Goal: Information Seeking & Learning: Learn about a topic

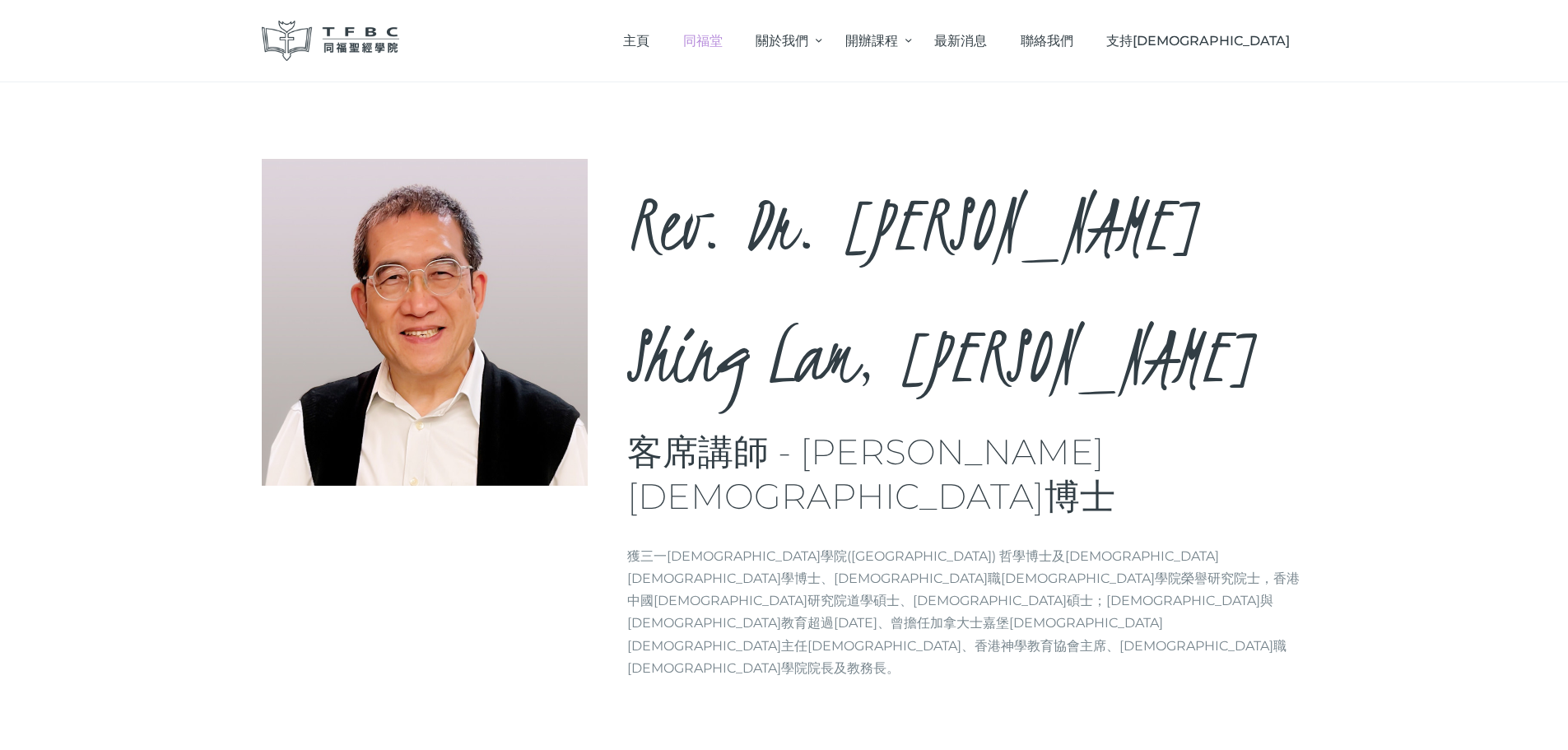
click at [723, 38] on span "同福堂" at bounding box center [703, 41] width 40 height 16
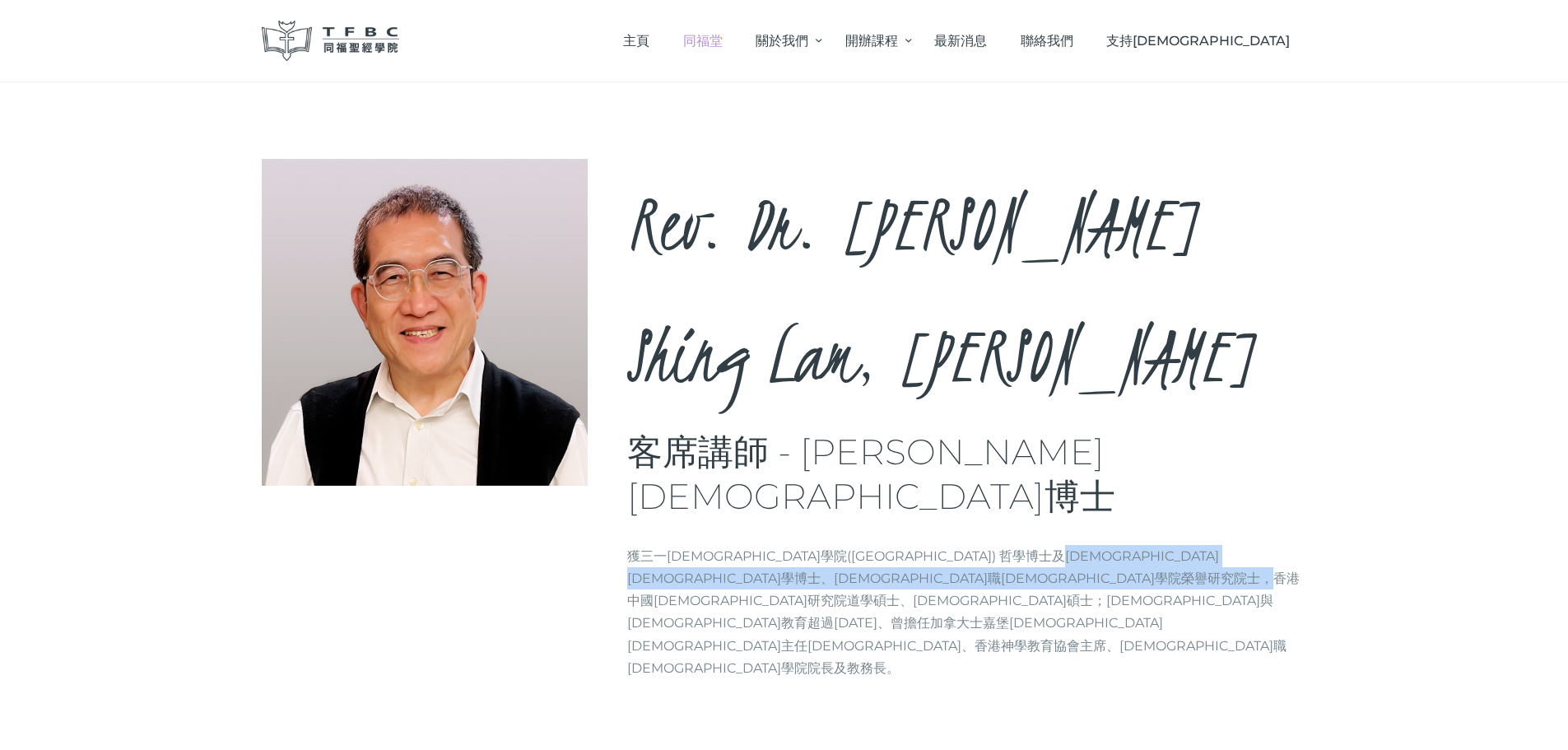
drag, startPoint x: 1043, startPoint y: 382, endPoint x: 1045, endPoint y: 373, distance: 9.2
click at [1045, 545] on p "獲三一[DEMOGRAPHIC_DATA]學院([GEOGRAPHIC_DATA]) 哲學博士及[DEMOGRAPHIC_DATA][DEMOGRAPHIC_…" at bounding box center [967, 612] width 680 height 134
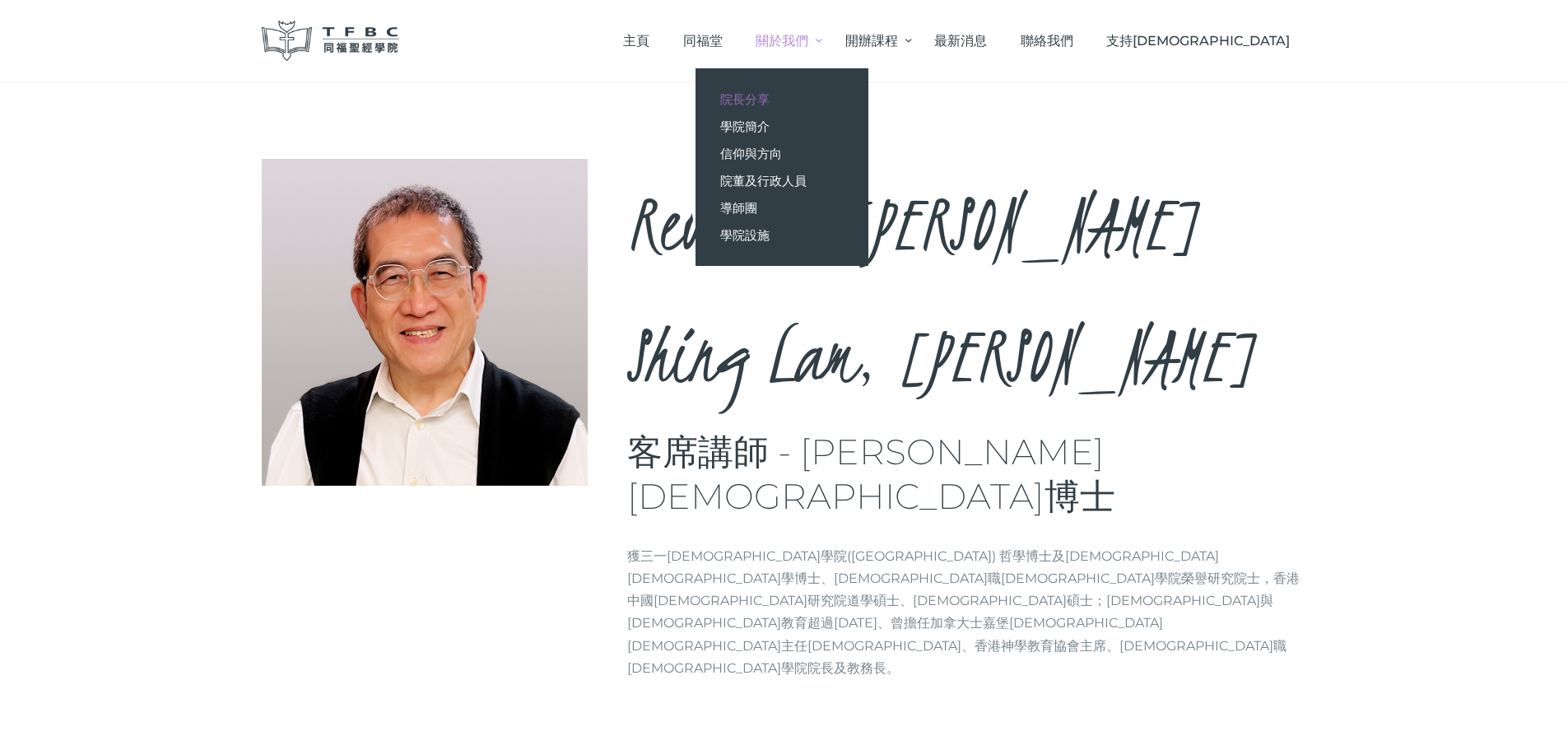
click at [868, 94] on link "院長分享" at bounding box center [782, 99] width 173 height 27
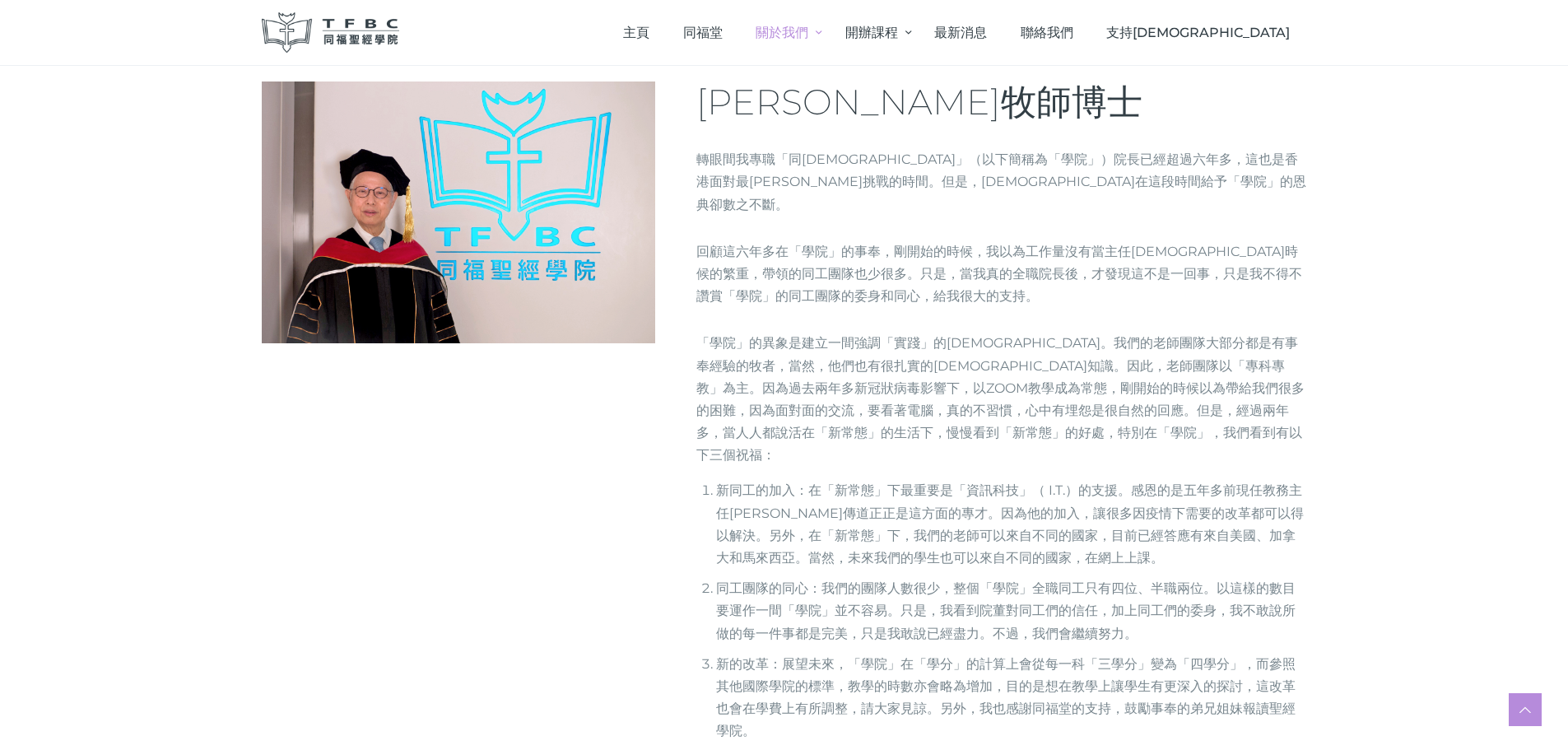
scroll to position [684, 0]
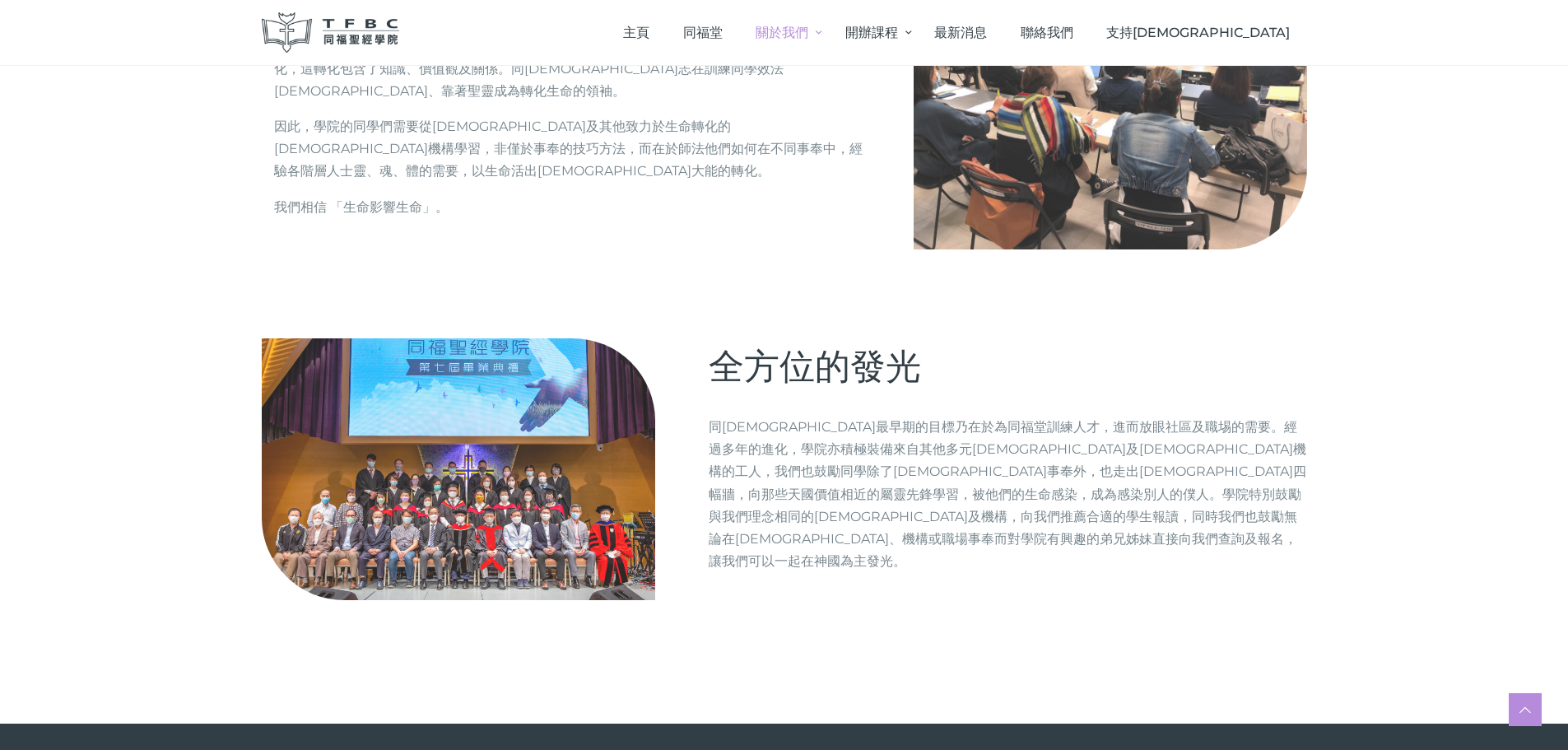
scroll to position [1834, 0]
